Goal: Task Accomplishment & Management: Use online tool/utility

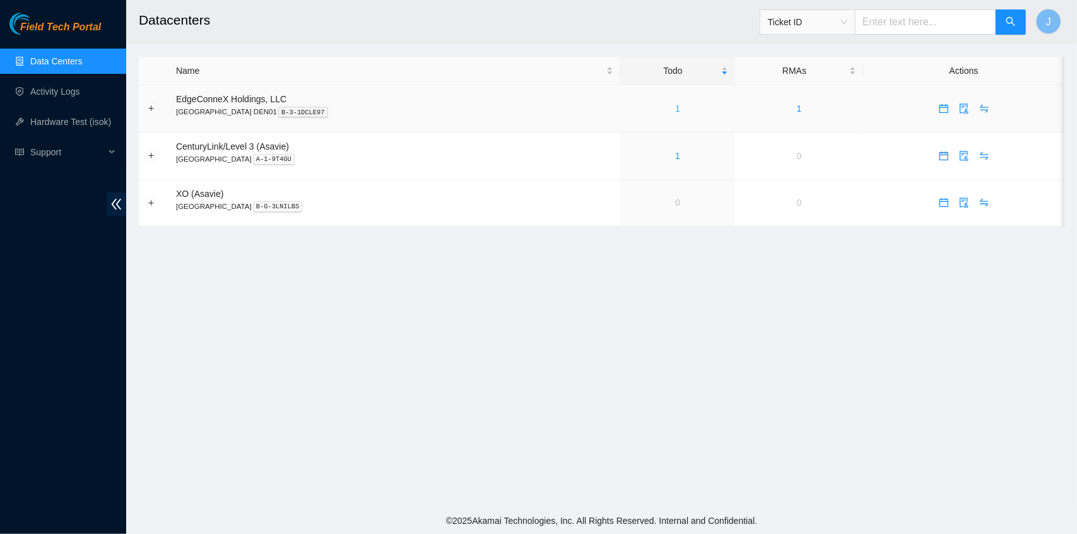
click at [675, 109] on link "1" at bounding box center [677, 108] width 5 height 10
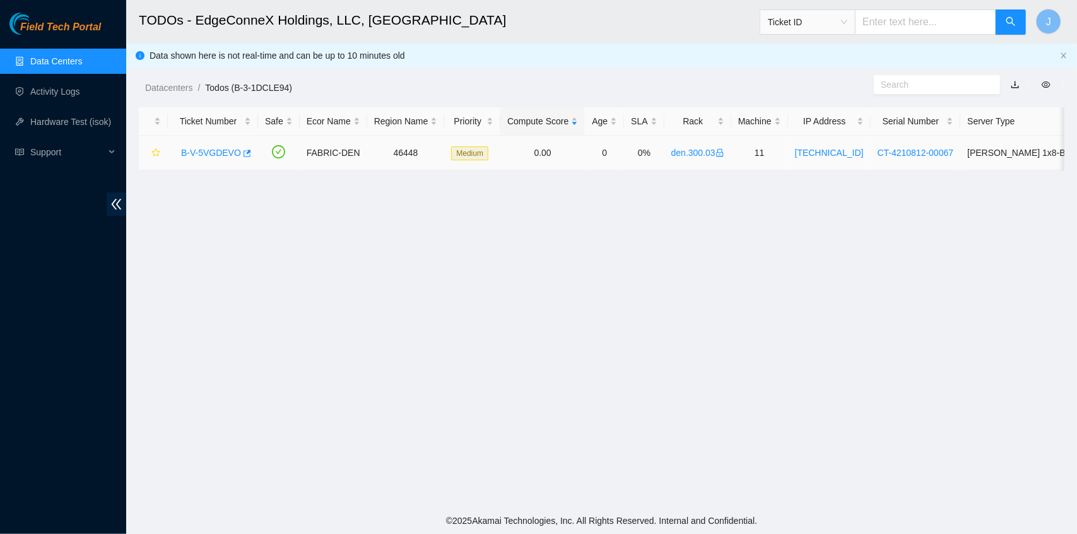
click at [211, 154] on link "B-V-5VGDEVO" at bounding box center [211, 153] width 60 height 10
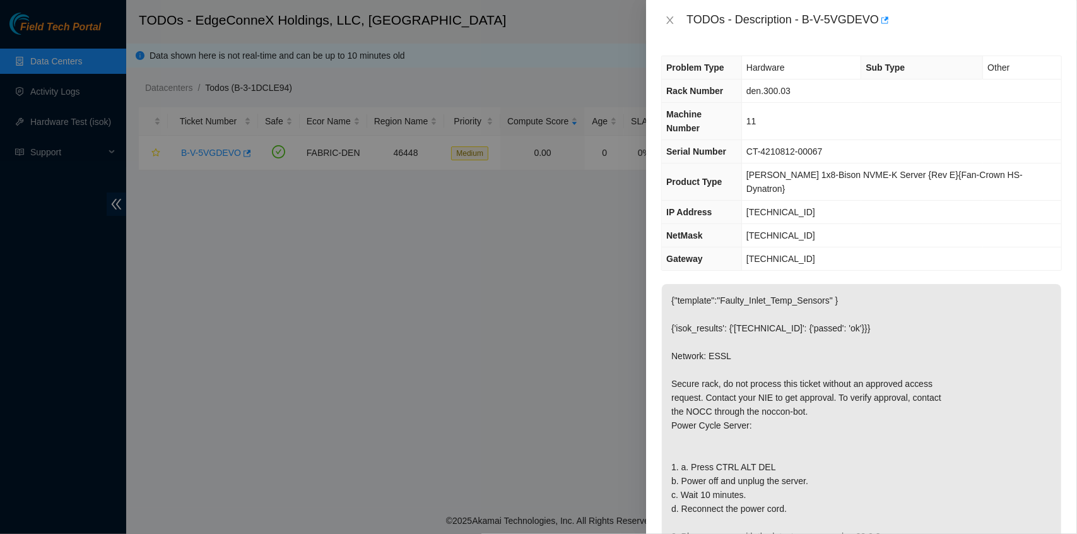
scroll to position [432, 0]
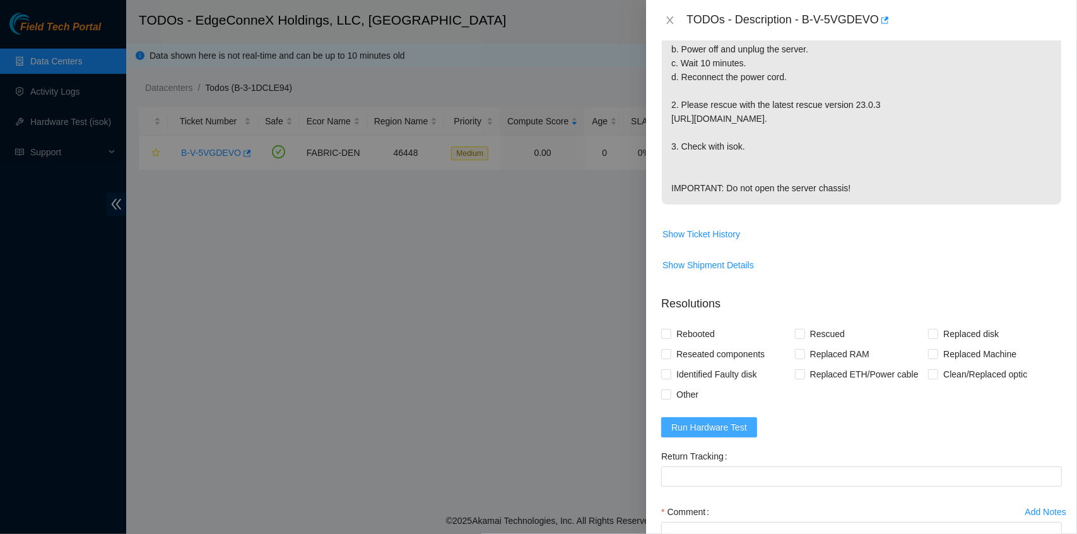
click at [732, 420] on span "Run Hardware Test" at bounding box center [709, 427] width 76 height 14
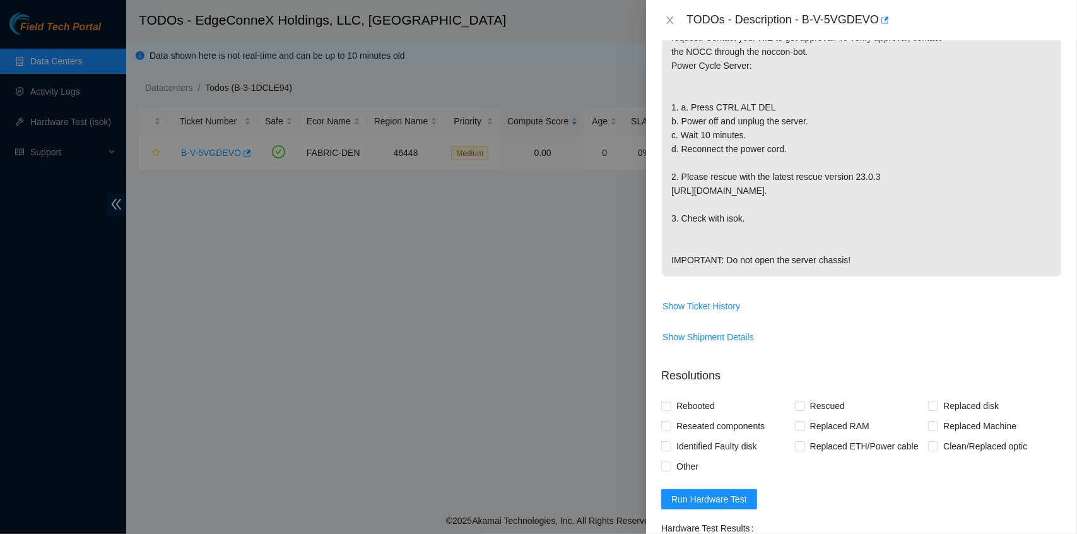
scroll to position [387, 0]
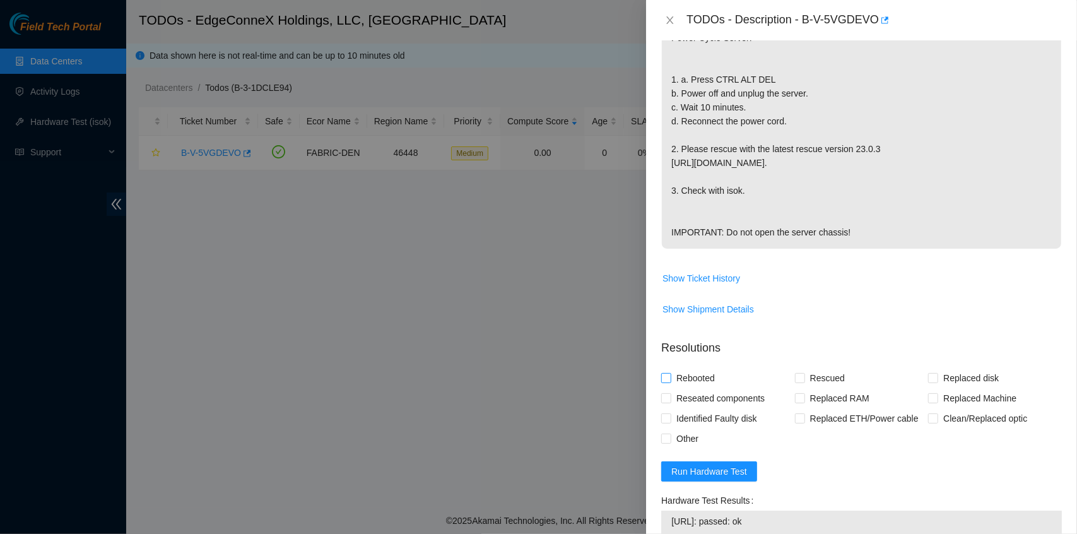
click at [663, 375] on input "Rebooted" at bounding box center [665, 377] width 9 height 9
checkbox input "true"
click at [795, 375] on input "Rescued" at bounding box center [799, 377] width 9 height 9
checkbox input "true"
click at [675, 435] on span "Other" at bounding box center [687, 438] width 32 height 20
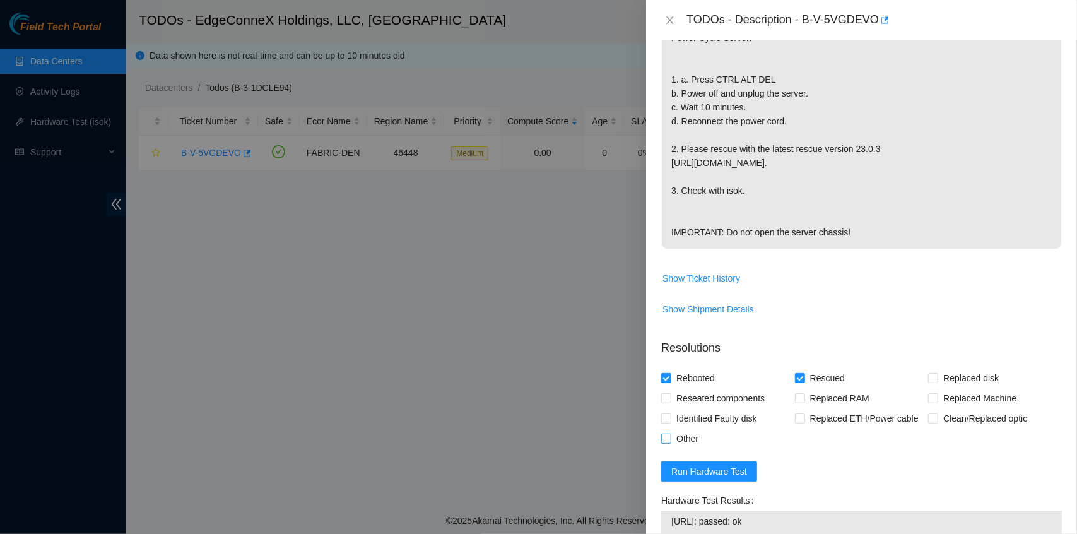
click at [670, 435] on input "Other" at bounding box center [665, 438] width 9 height 9
checkbox input "true"
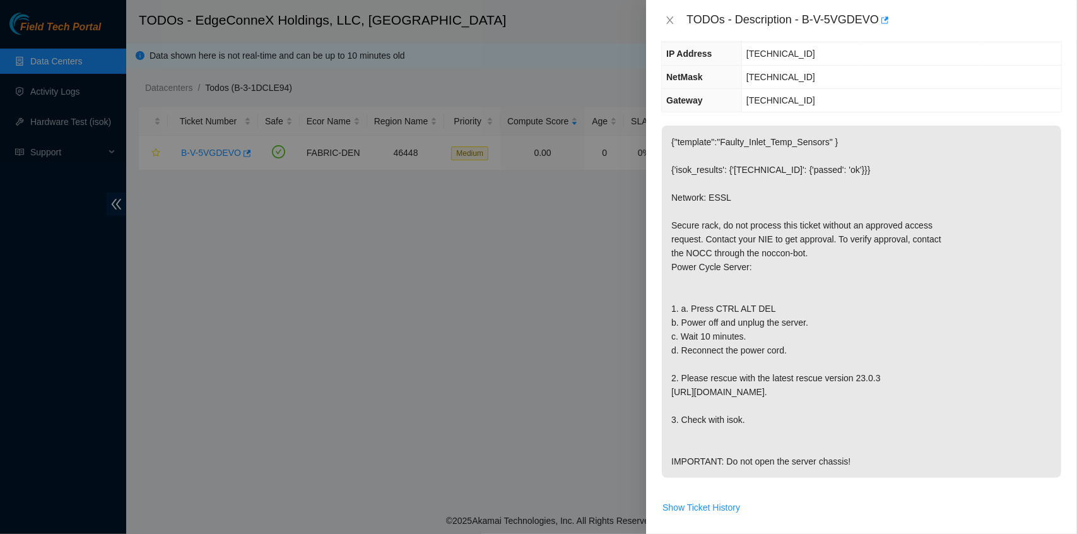
scroll to position [151, 0]
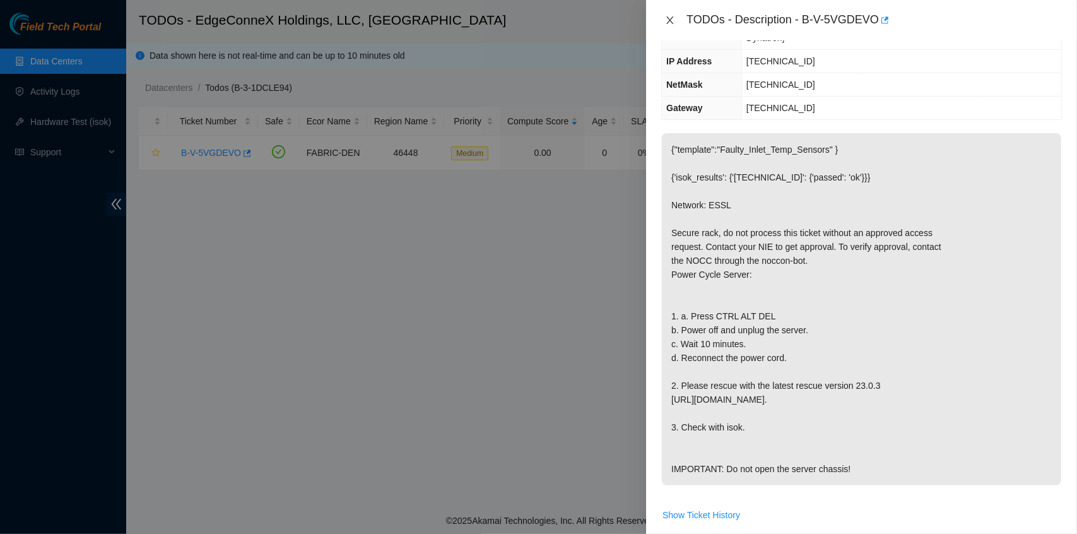
click at [668, 19] on icon "close" at bounding box center [670, 20] width 10 height 10
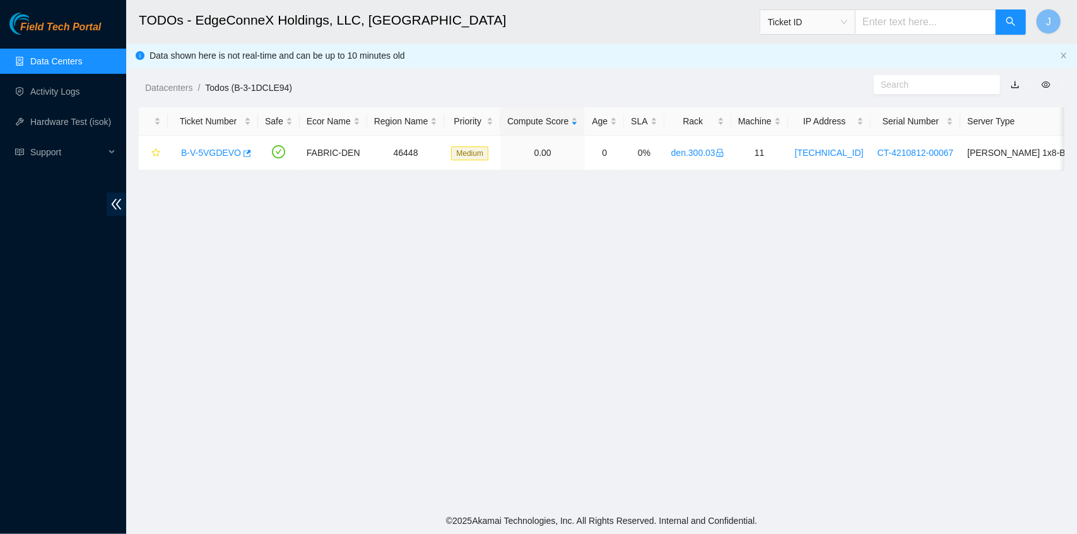
scroll to position [192, 0]
